Goal: Information Seeking & Learning: Check status

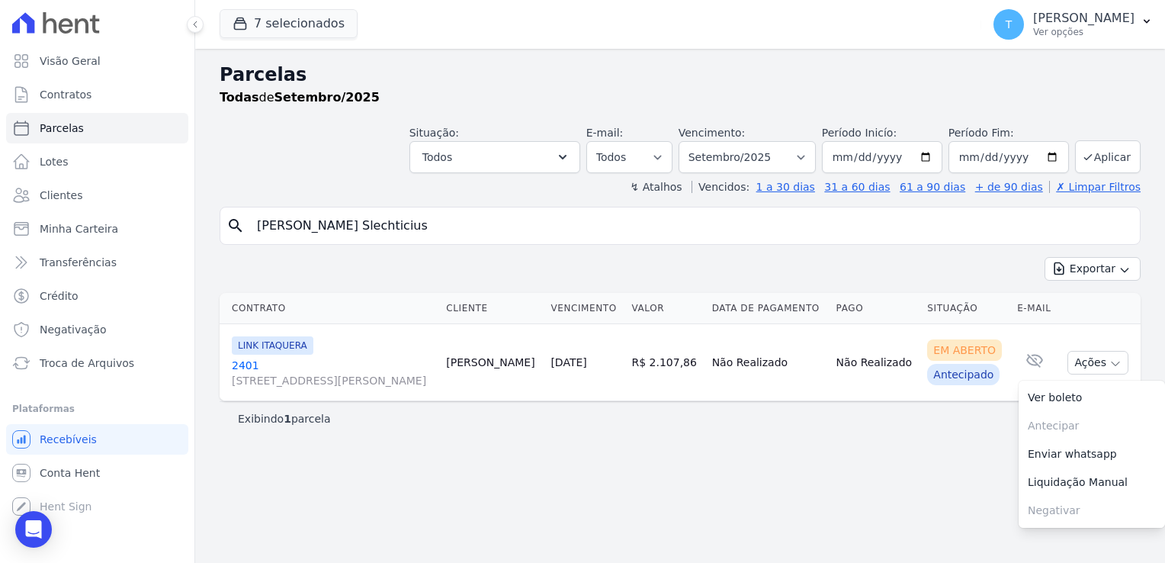
select select
drag, startPoint x: 419, startPoint y: 231, endPoint x: 214, endPoint y: 216, distance: 206.5
click at [214, 216] on div "Parcelas Todas de Setembro/2025 Situação: Agendado Em Aberto Pago Processando C…" at bounding box center [680, 306] width 970 height 514
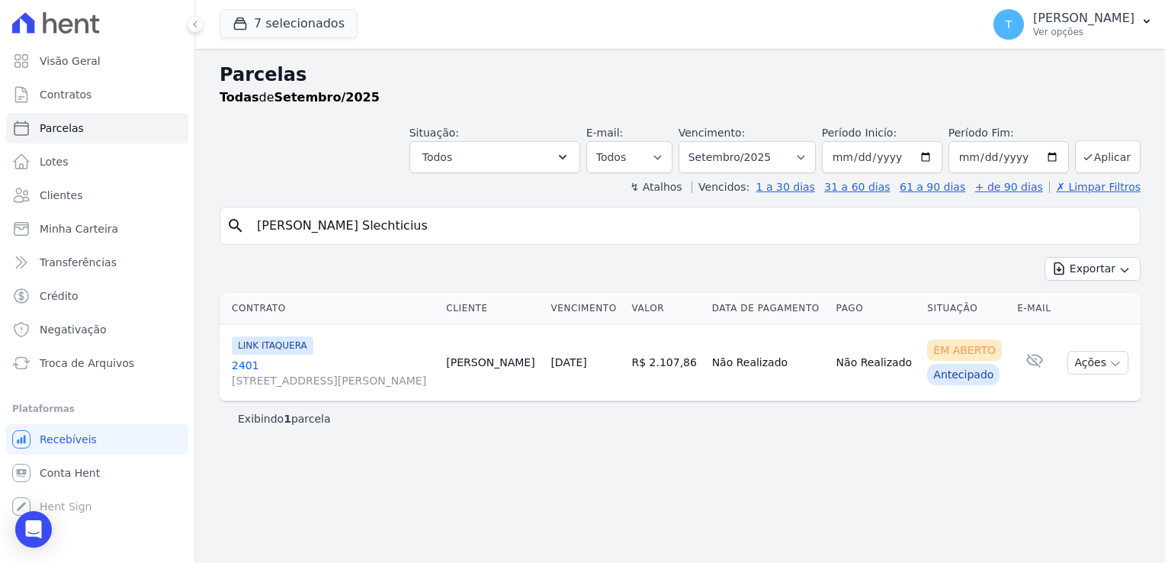
paste input "Eridan da Silva Paixão Andrade"
type input "Eridan da Silva Paixão Andrade"
select select
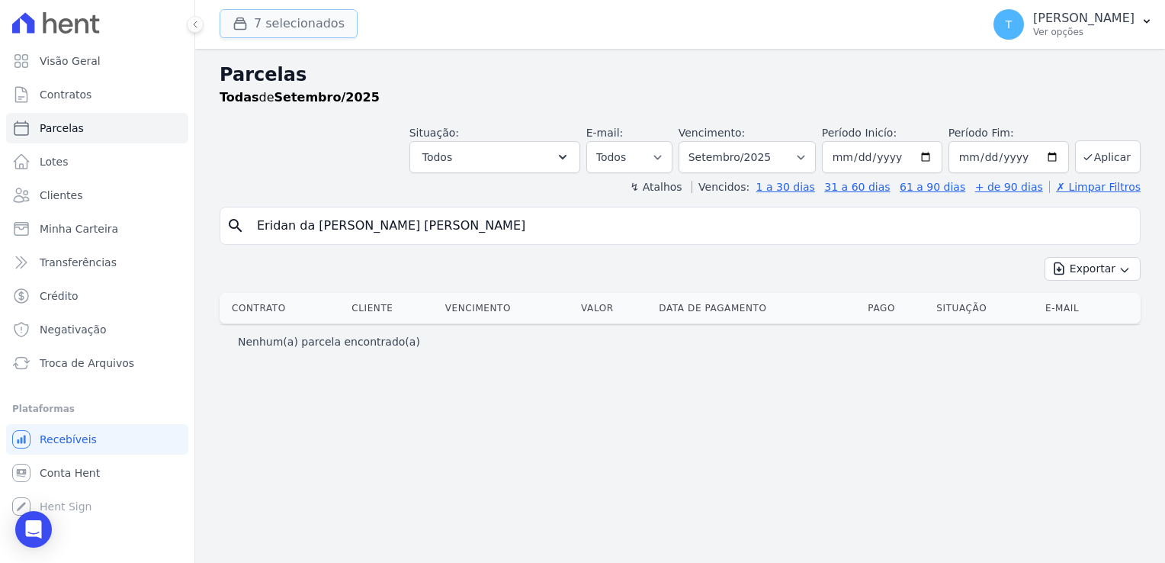
click at [253, 26] on button "7 selecionados" at bounding box center [289, 23] width 138 height 29
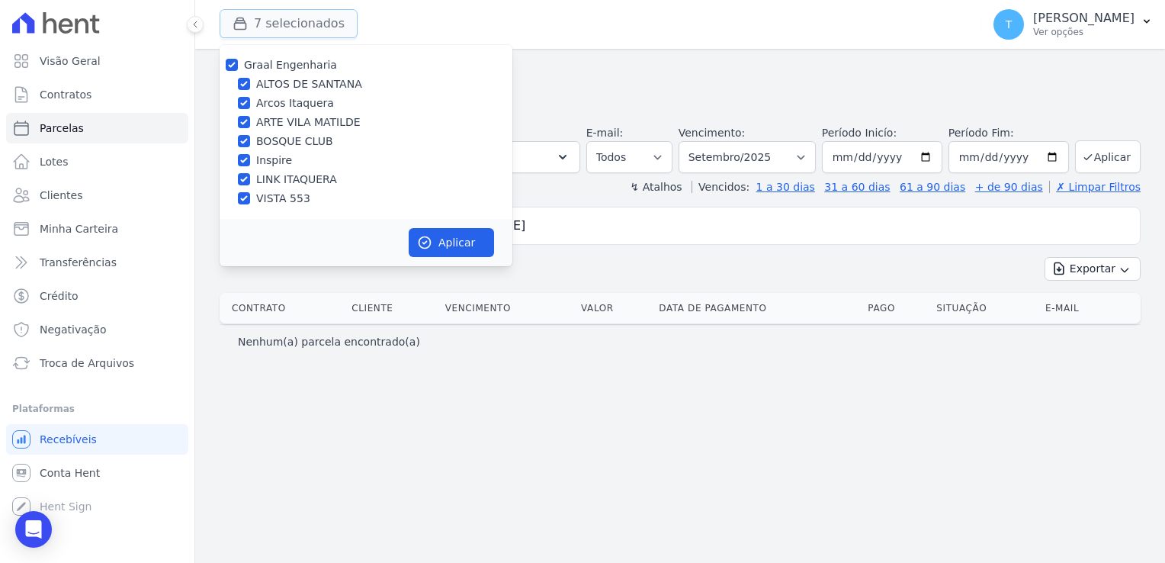
click at [278, 29] on button "7 selecionados" at bounding box center [289, 23] width 138 height 29
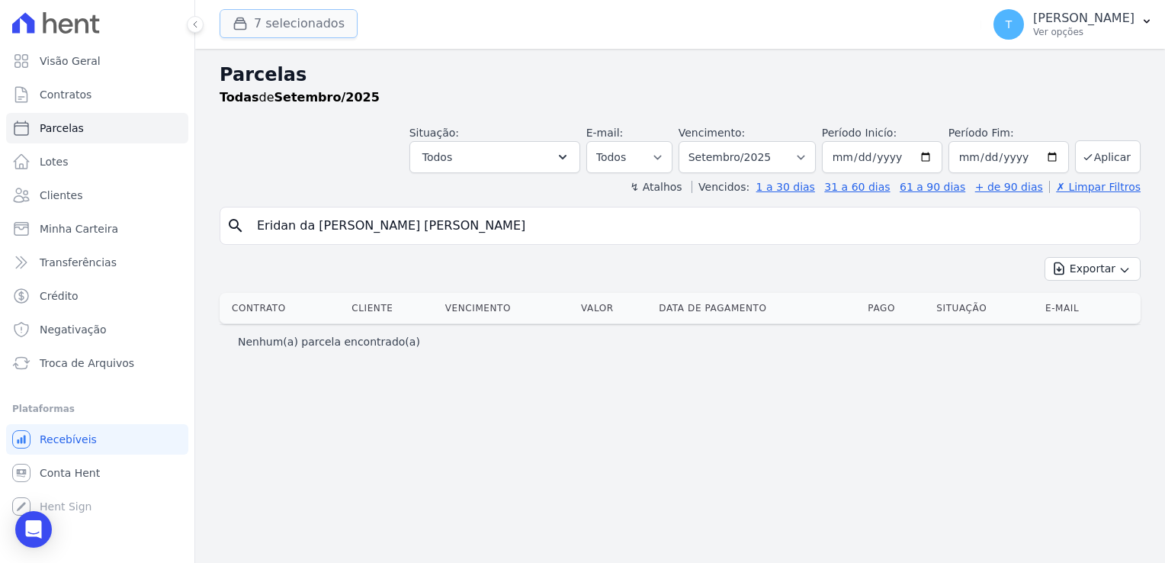
click at [242, 24] on icon "button" at bounding box center [240, 23] width 15 height 15
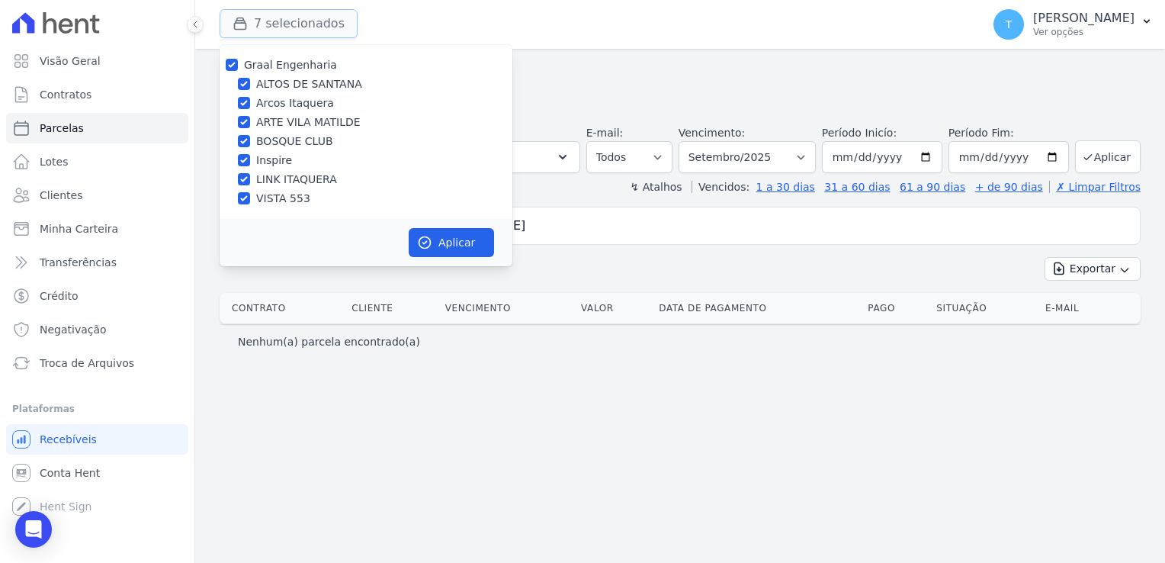
click at [242, 24] on icon "button" at bounding box center [240, 23] width 15 height 15
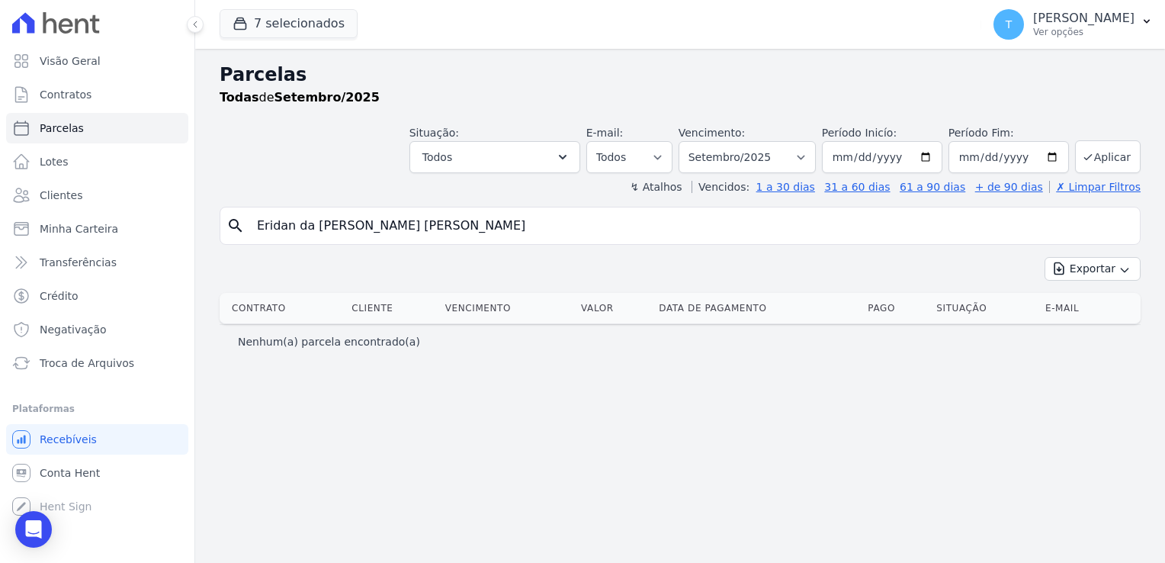
drag, startPoint x: 439, startPoint y: 230, endPoint x: 421, endPoint y: 230, distance: 18.3
click at [421, 230] on input "Eridan da Silva Paixão Andrade" at bounding box center [691, 226] width 886 height 31
drag, startPoint x: 451, startPoint y: 227, endPoint x: 198, endPoint y: 231, distance: 252.5
click at [199, 231] on div "Parcelas Todas de Setembro/2025 Situação: Agendado Em Aberto Pago Processando C…" at bounding box center [680, 306] width 970 height 514
paste input "duardo Tadeu dos Santos"
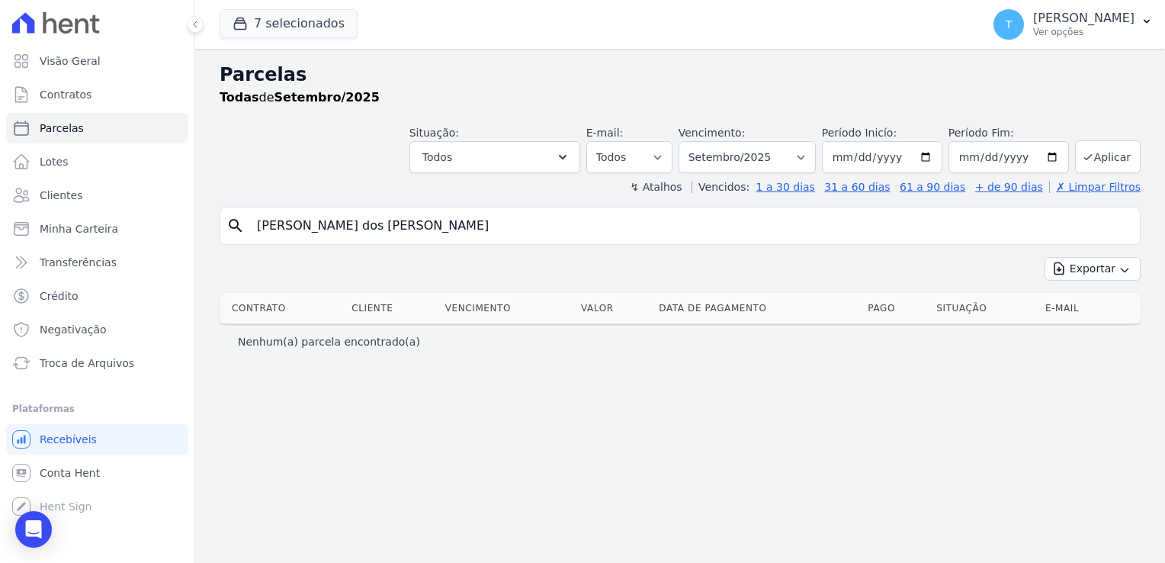
type input "Eduardo Tadeu dos Santos Andrade"
select select
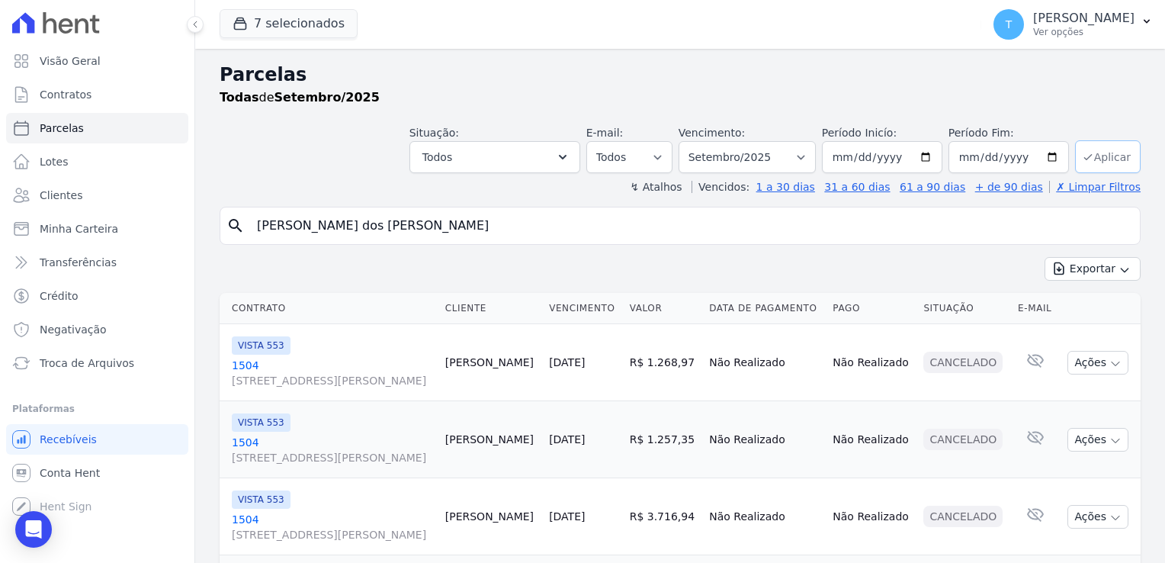
click at [1102, 159] on button "Aplicar" at bounding box center [1108, 156] width 66 height 33
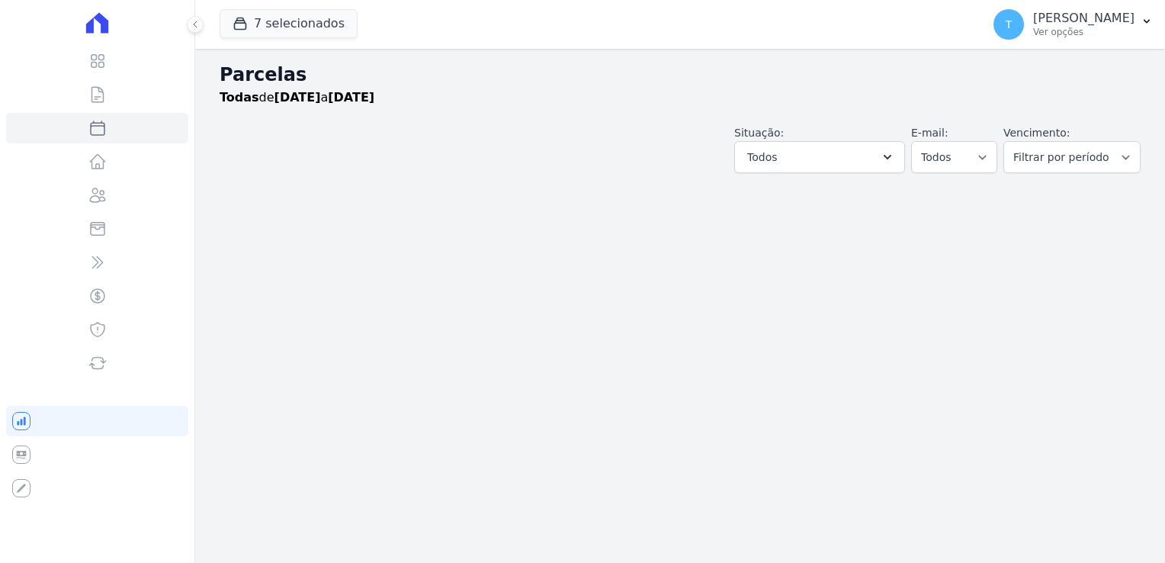
select select
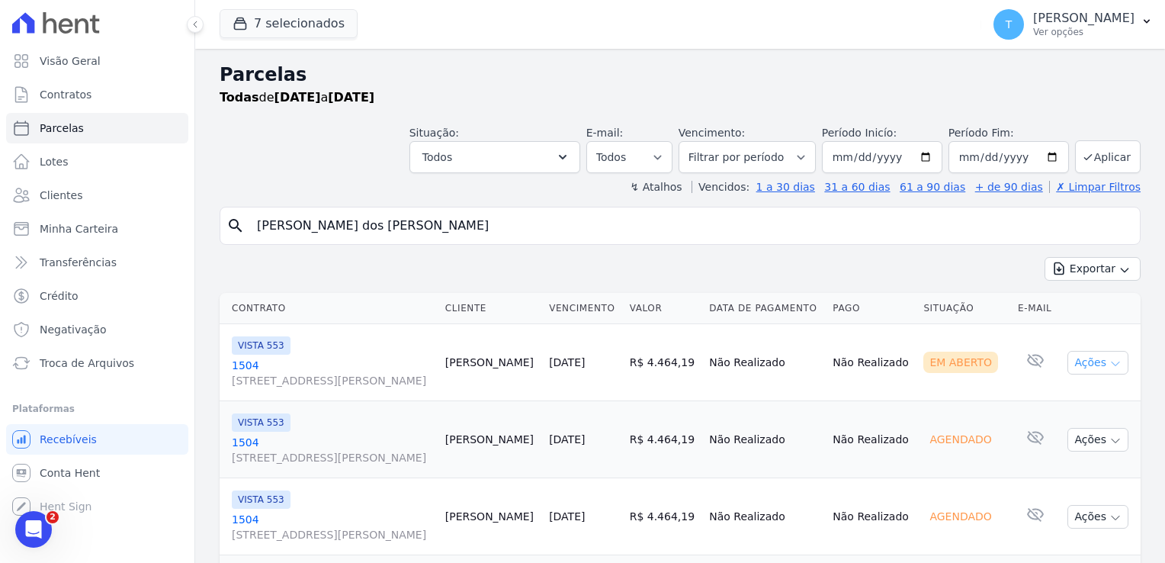
click at [1110, 362] on icon "button" at bounding box center [1116, 364] width 12 height 12
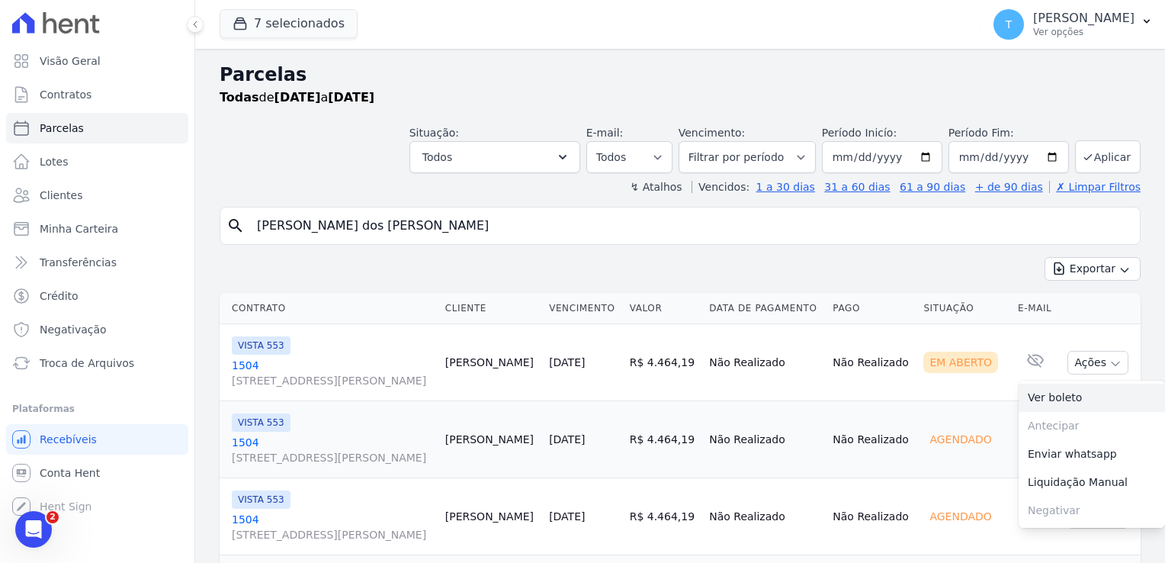
click at [1062, 403] on link "Ver boleto" at bounding box center [1092, 398] width 146 height 28
drag, startPoint x: 488, startPoint y: 231, endPoint x: 225, endPoint y: 224, distance: 263.2
click at [225, 224] on div "search Eduardo Tadeu dos Santos Andrade" at bounding box center [680, 226] width 921 height 38
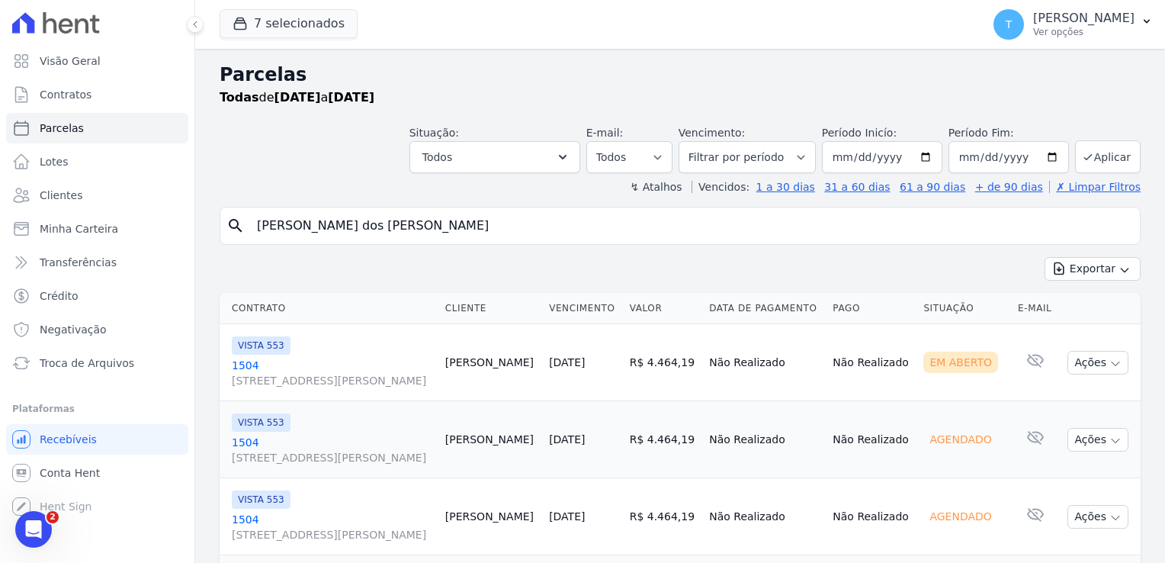
paste input "Luccas Cosme Araujo"
type input "Luccas Cosme Araujo"
select select
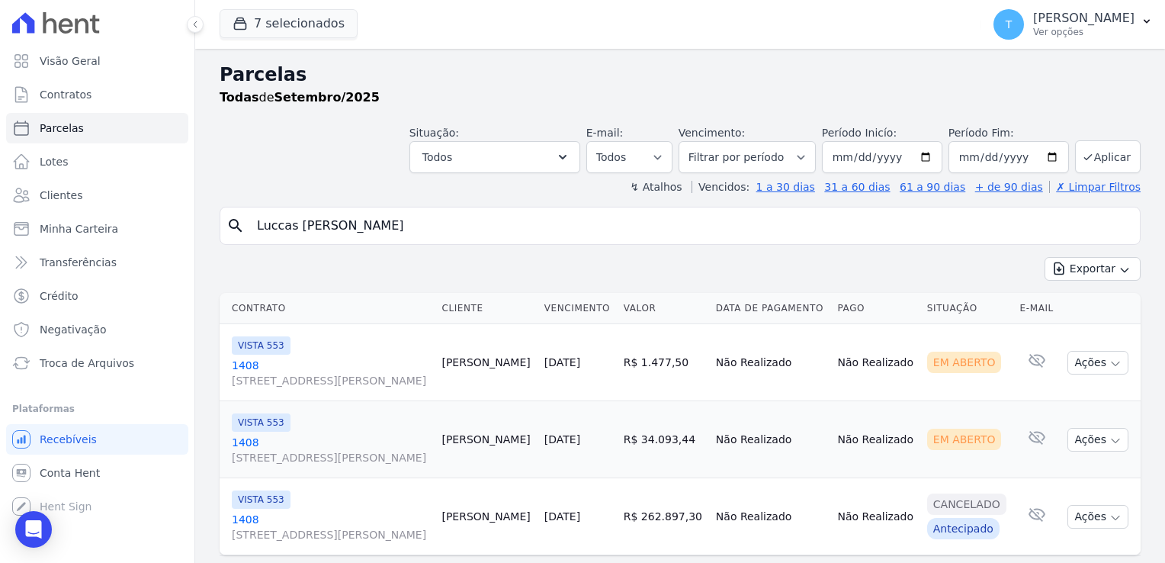
scroll to position [37, 0]
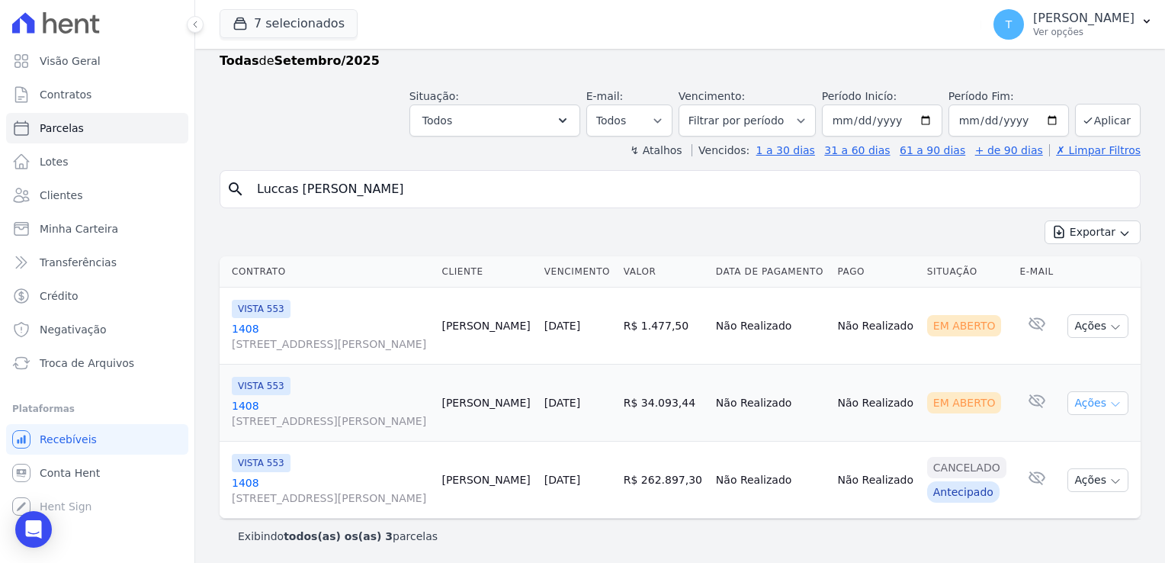
click at [1110, 401] on icon "button" at bounding box center [1116, 404] width 12 height 12
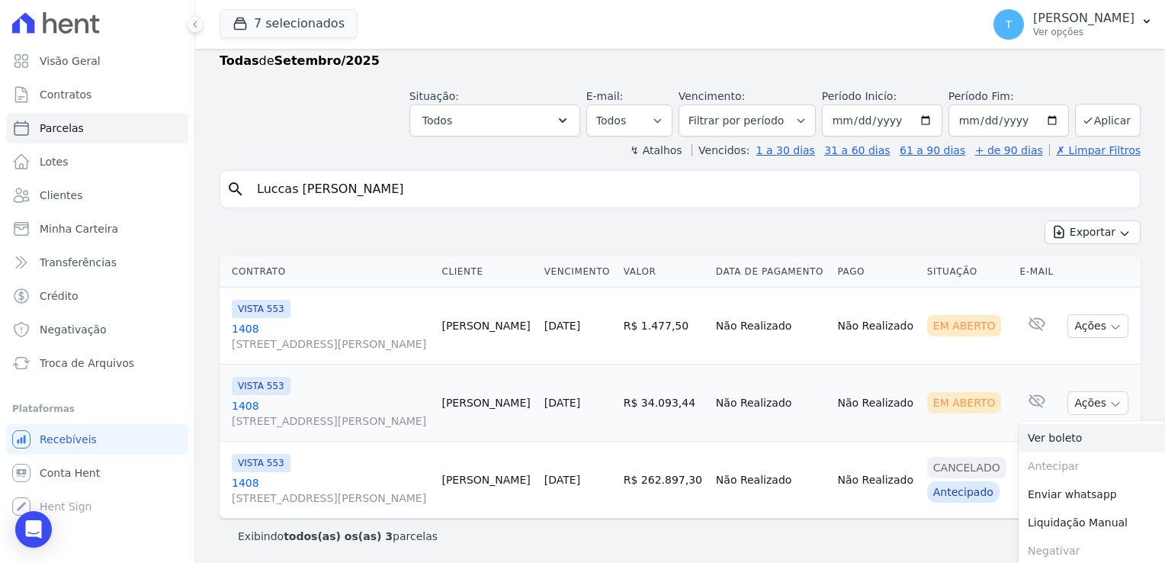
click at [1074, 433] on link "Ver boleto" at bounding box center [1092, 438] width 146 height 28
click at [82, 227] on span "Minha Carteira" at bounding box center [79, 228] width 79 height 15
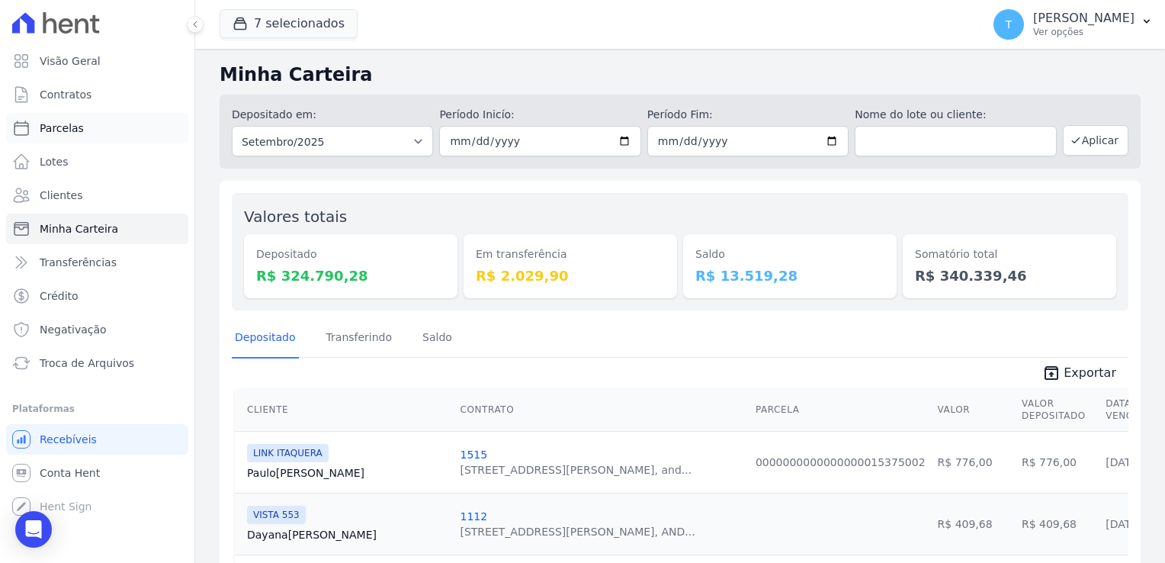
click at [74, 123] on span "Parcelas" at bounding box center [62, 128] width 44 height 15
select select
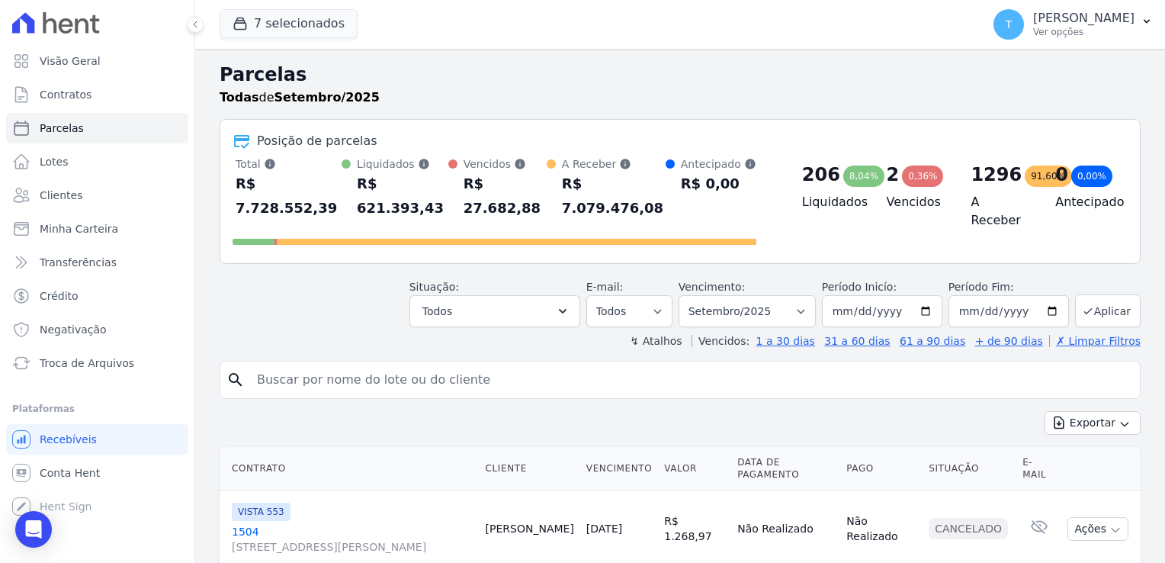
click at [400, 365] on input "search" at bounding box center [691, 380] width 886 height 31
paste input "[PERSON_NAME]"
type input "[PERSON_NAME]"
select select
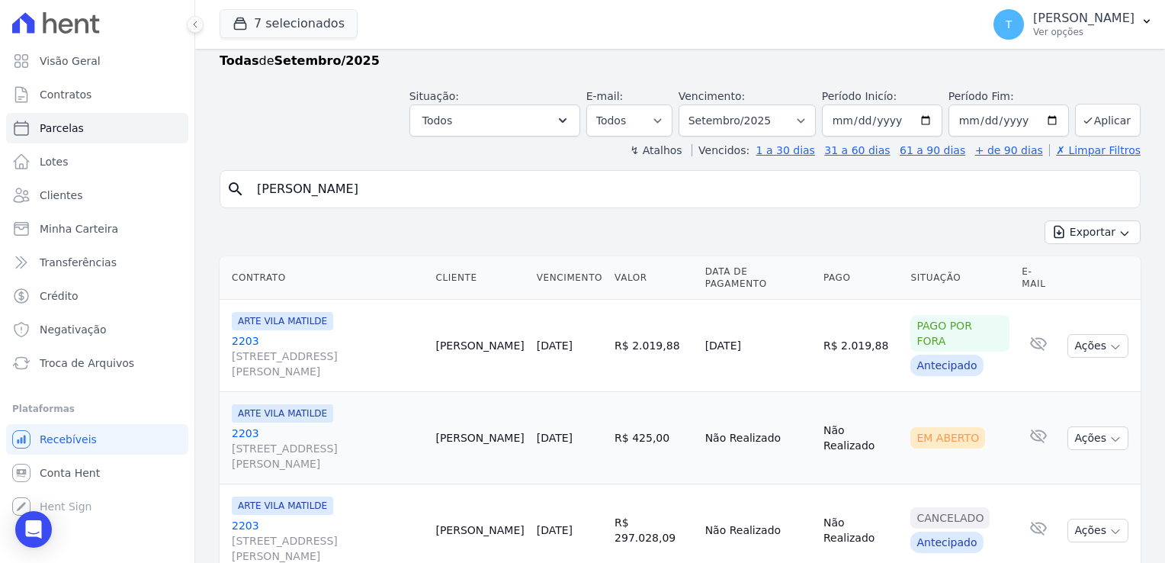
scroll to position [37, 0]
click at [922, 120] on input "2025-09-01" at bounding box center [882, 120] width 121 height 32
type input "[DATE]"
click at [1096, 112] on button "Aplicar" at bounding box center [1108, 120] width 66 height 33
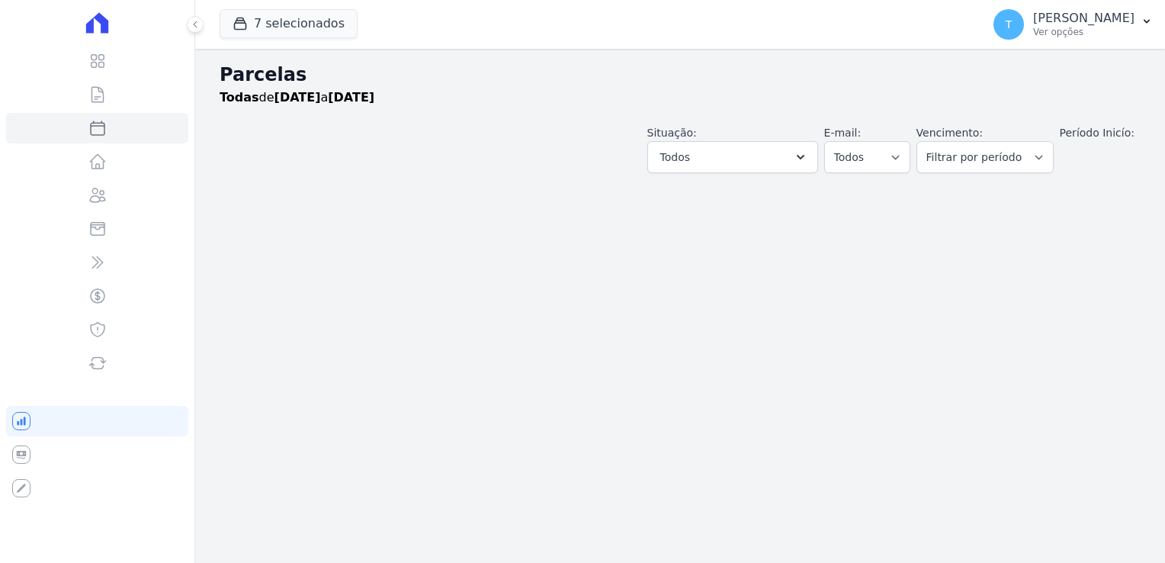
select select
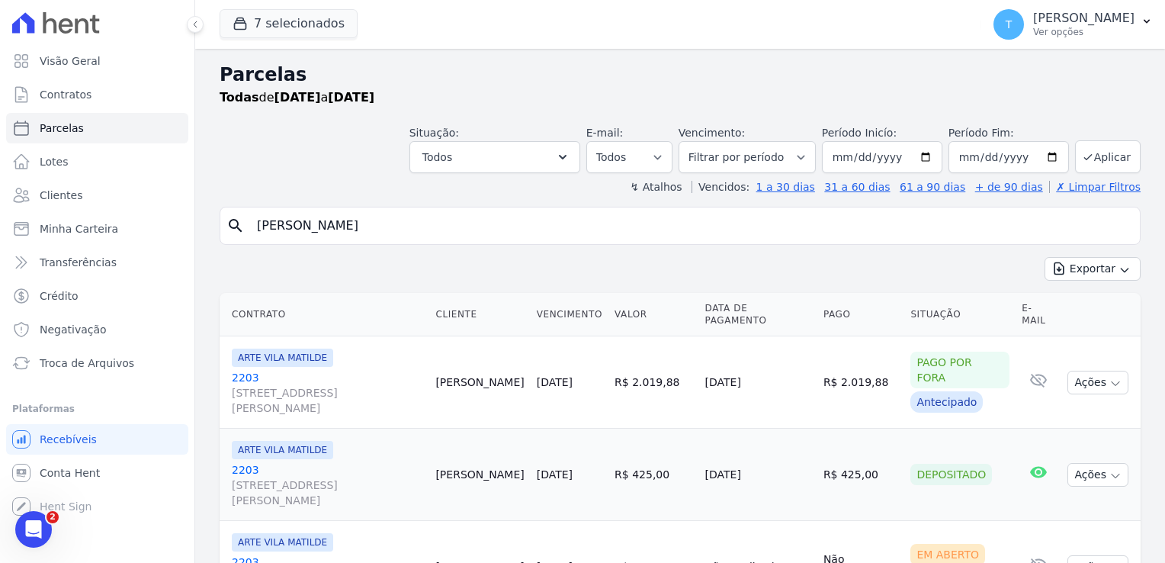
drag, startPoint x: 351, startPoint y: 230, endPoint x: 258, endPoint y: 221, distance: 93.5
click at [258, 221] on input "[PERSON_NAME]" at bounding box center [691, 226] width 886 height 31
click at [79, 233] on span "Minha Carteira" at bounding box center [79, 228] width 79 height 15
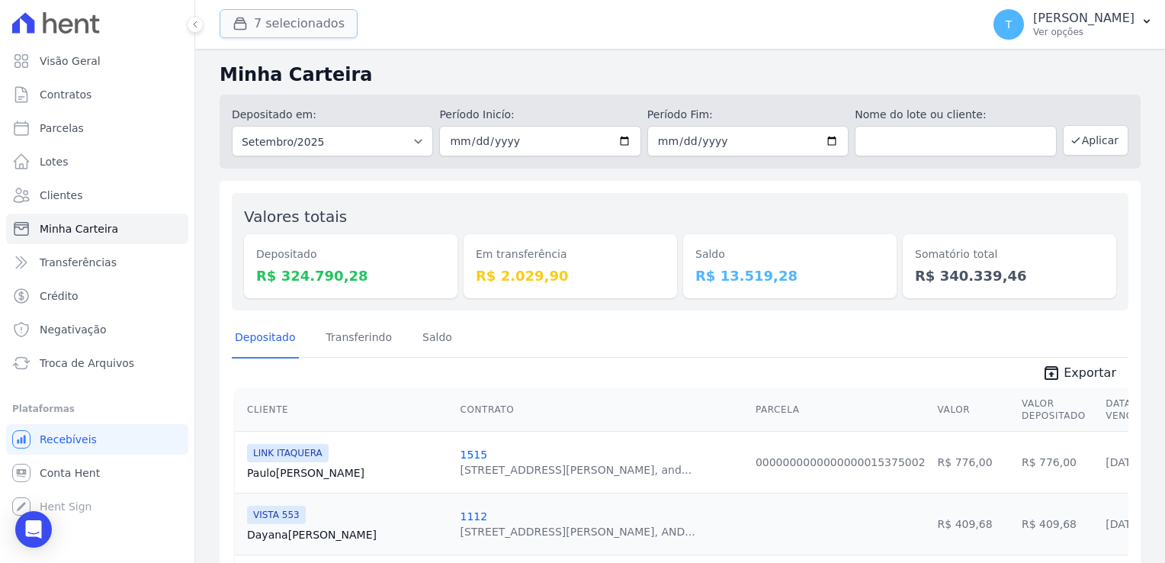
click at [297, 31] on button "7 selecionados" at bounding box center [289, 23] width 138 height 29
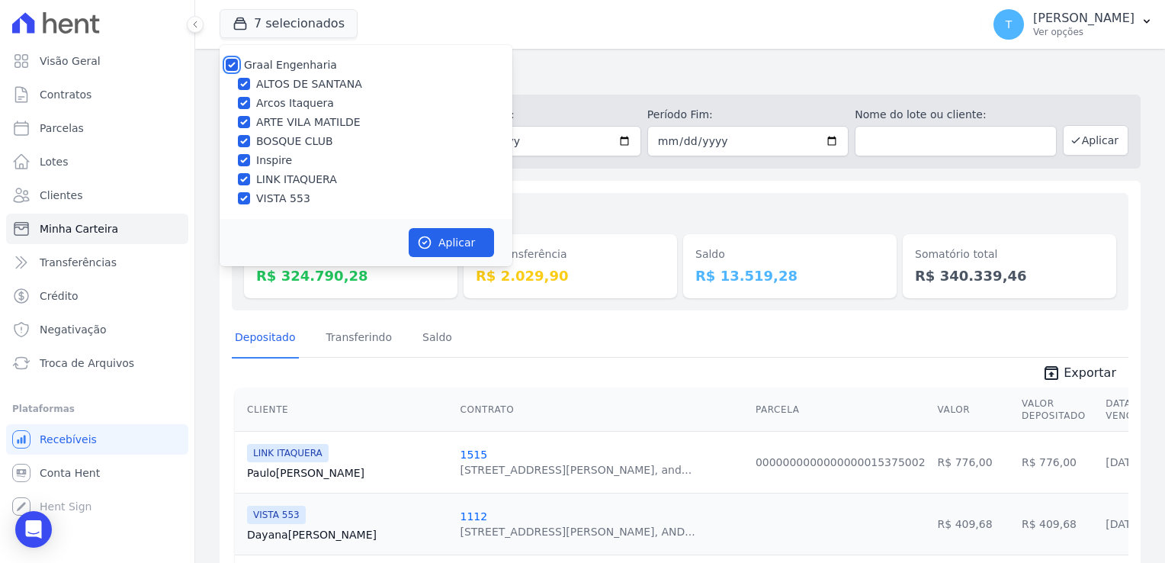
click at [229, 70] on input "Graal Engenharia" at bounding box center [232, 65] width 12 height 12
checkbox input "false"
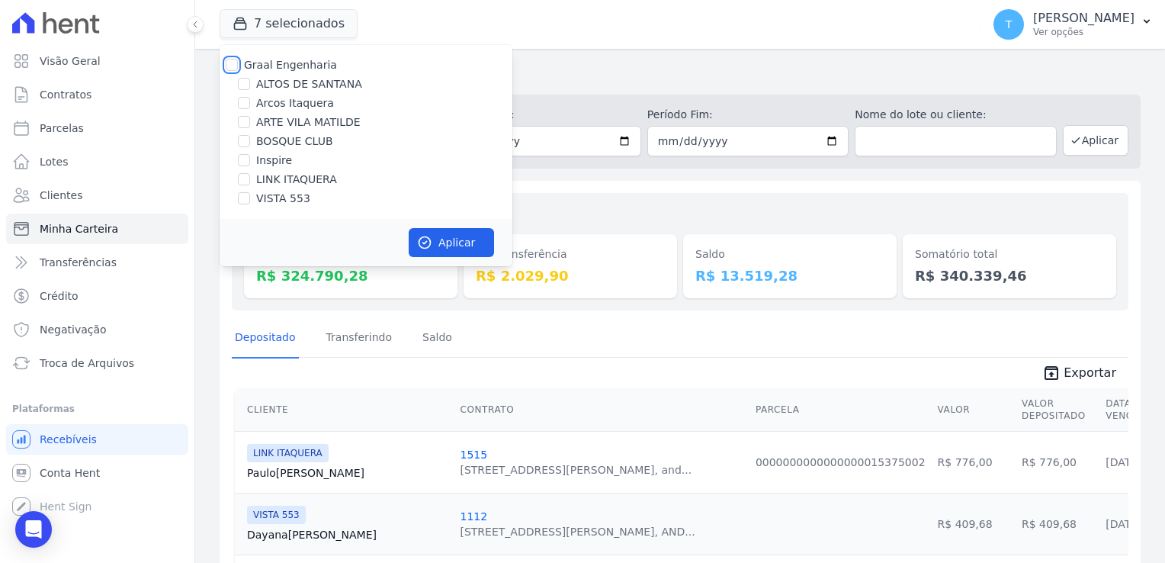
checkbox input "false"
click at [232, 63] on input "Graal Engenharia" at bounding box center [232, 65] width 12 height 12
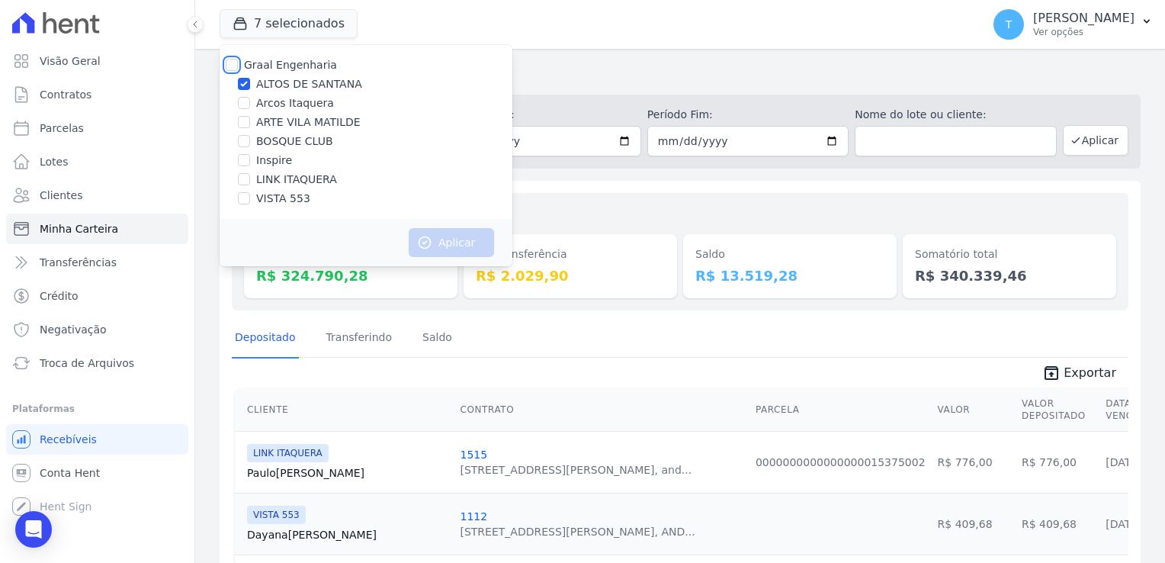
checkbox input "true"
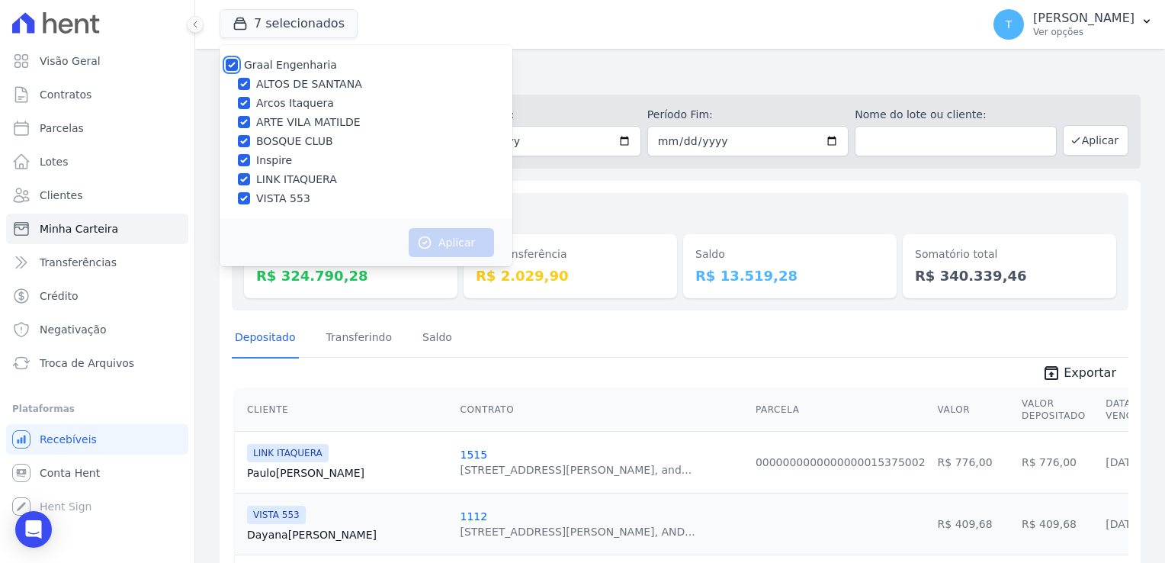
checkbox input "true"
click at [463, 246] on button "Aplicar" at bounding box center [451, 242] width 85 height 29
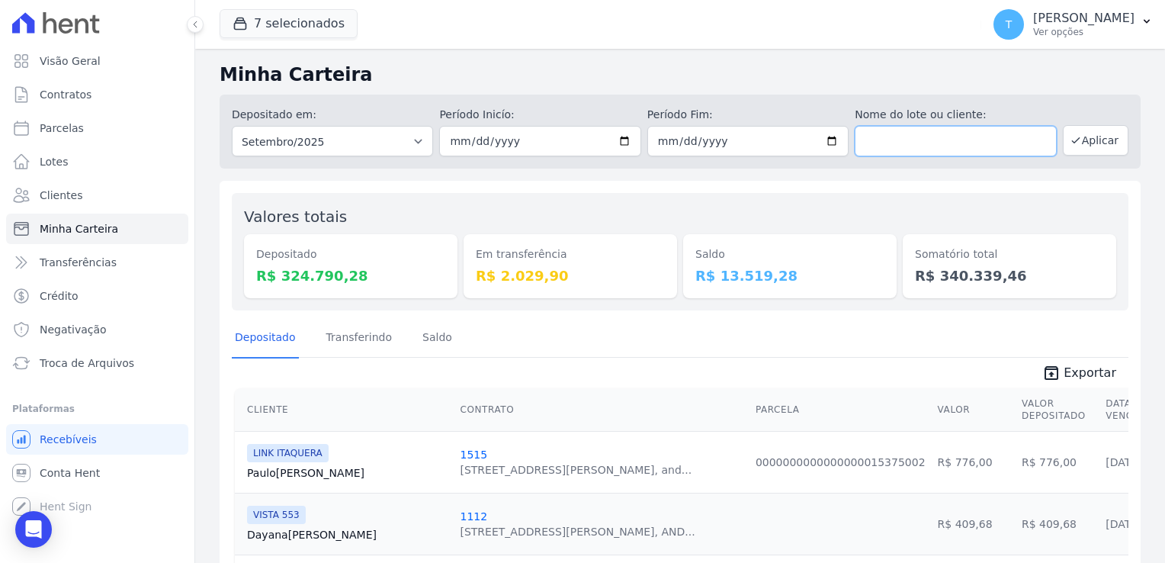
click at [909, 140] on input "text" at bounding box center [955, 141] width 201 height 31
paste input "[PERSON_NAME]"
type input "[PERSON_NAME]"
click at [612, 137] on input "2025-09-01" at bounding box center [539, 141] width 201 height 31
click at [625, 136] on input "2025-09-01" at bounding box center [539, 141] width 201 height 31
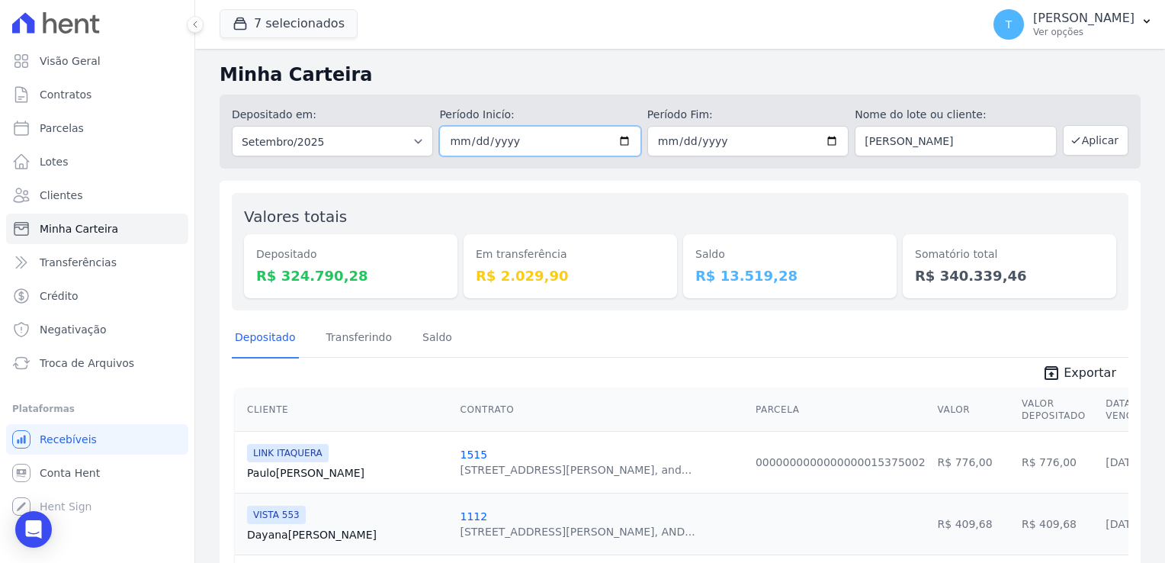
type input "[DATE]"
click at [1070, 145] on icon "button" at bounding box center [1076, 140] width 12 height 12
